Goal: Information Seeking & Learning: Learn about a topic

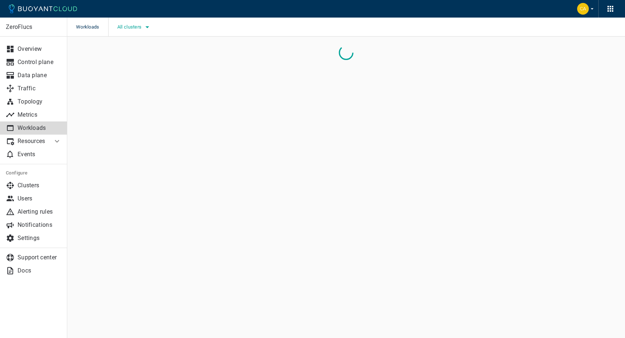
click at [144, 27] on icon "button" at bounding box center [147, 27] width 9 height 9
click at [147, 48] on span "caesars-usp1" at bounding box center [152, 49] width 36 height 7
click at [131, 48] on input "caesars-usp1" at bounding box center [126, 49] width 9 height 9
checkbox input "true"
click at [262, 72] on div at bounding box center [312, 169] width 625 height 338
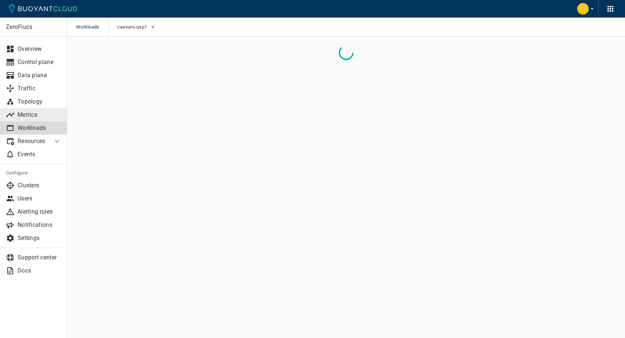
click at [33, 118] on p "Metrics" at bounding box center [40, 114] width 44 height 7
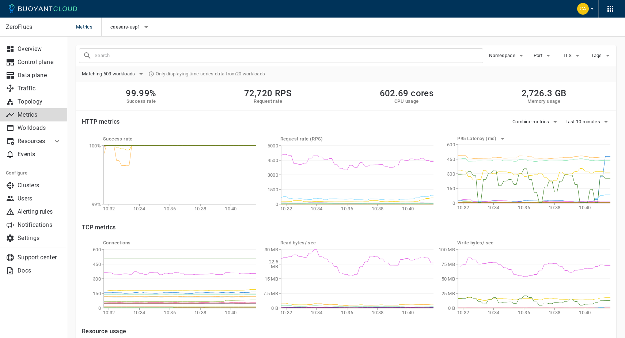
click at [161, 65] on div "Namespace Port TLS Tags" at bounding box center [346, 55] width 540 height 21
click at [158, 57] on input "text" at bounding box center [289, 55] width 388 height 10
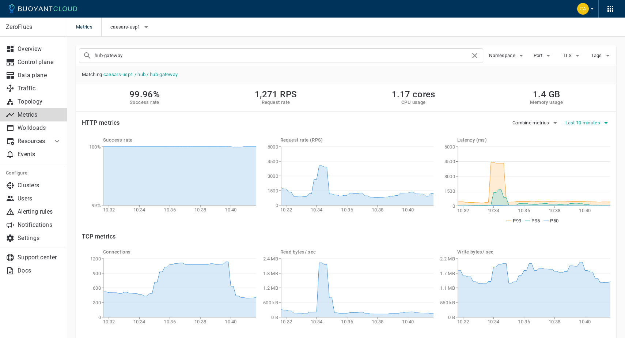
click at [578, 127] on button "Last 10 minutes" at bounding box center [587, 122] width 45 height 11
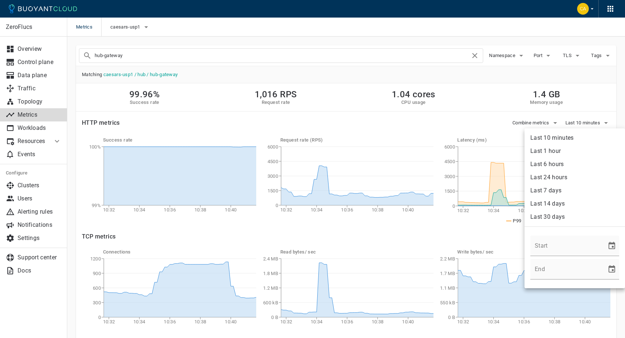
click at [561, 151] on li "Last 1 hour" at bounding box center [574, 150] width 100 height 13
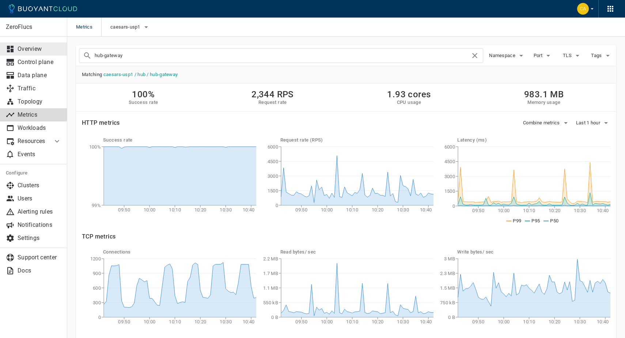
drag, startPoint x: 130, startPoint y: 55, endPoint x: 48, endPoint y: 52, distance: 82.3
click at [67, 52] on div "ZeroFlucs Overview Control plane Data plane Traffic Topology Metrics Workloads …" at bounding box center [346, 252] width 558 height 430
type input "entity-resolver"
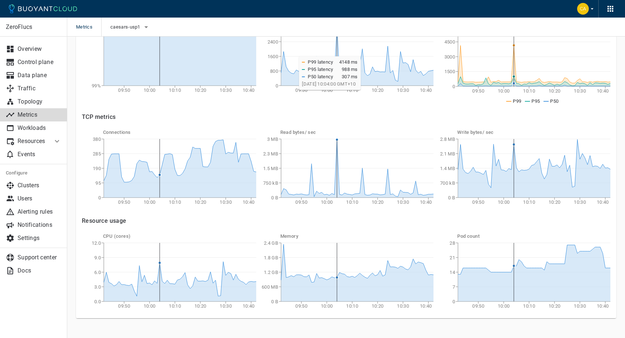
scroll to position [120, 0]
